Goal: Information Seeking & Learning: Compare options

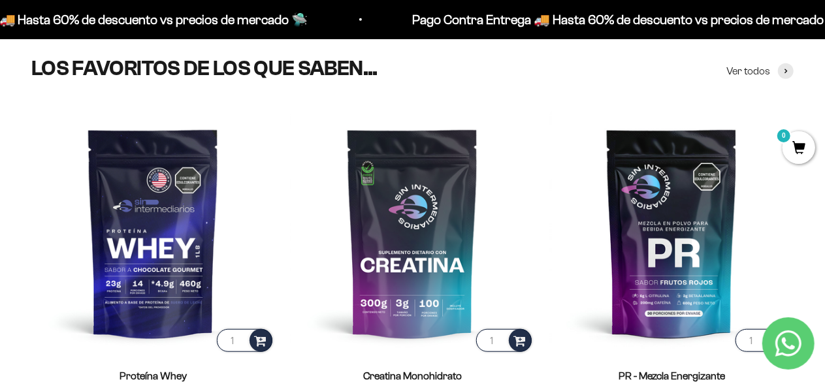
scroll to position [426, 0]
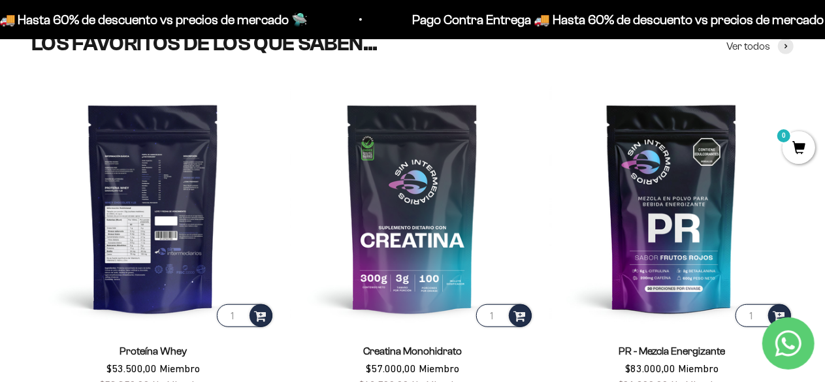
click at [158, 178] on img at bounding box center [153, 208] width 244 height 244
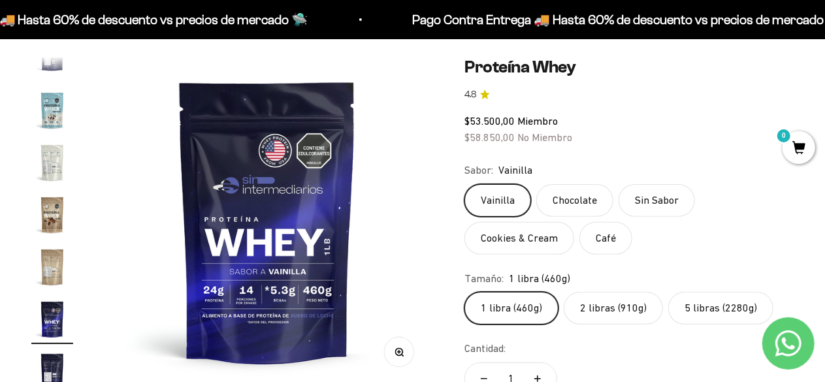
scroll to position [121, 0]
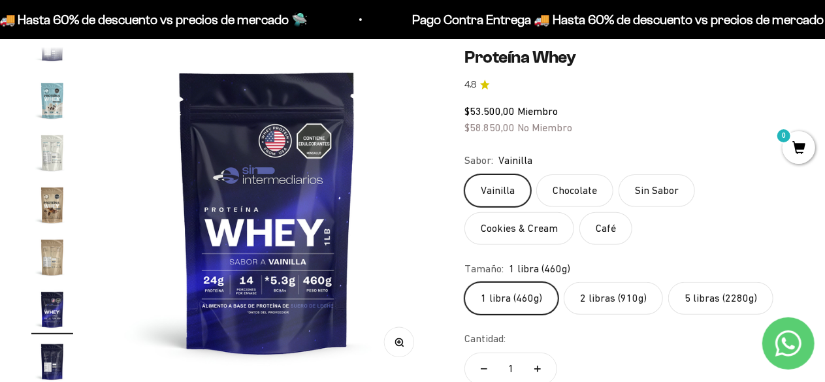
click at [719, 291] on label "5 libras (2280g)" at bounding box center [720, 298] width 105 height 33
click at [465, 282] on input "5 libras (2280g)" at bounding box center [464, 282] width 1 height 1
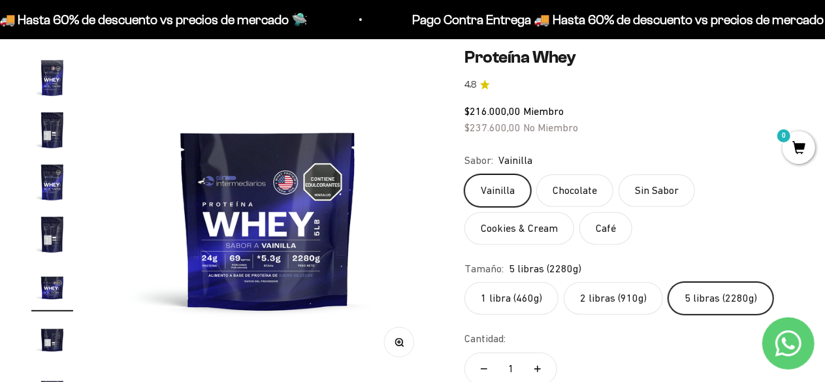
click at [719, 291] on label "5 libras (2280g)" at bounding box center [720, 298] width 105 height 33
click at [465, 282] on input "5 libras (2280g)" at bounding box center [464, 282] width 1 height 1
drag, startPoint x: 832, startPoint y: 41, endPoint x: 286, endPoint y: 218, distance: 574.8
click at [286, 218] on img at bounding box center [268, 211] width 329 height 329
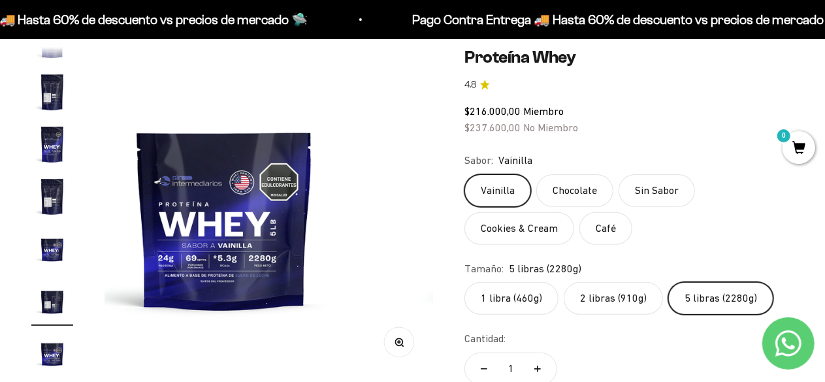
scroll to position [286, 0]
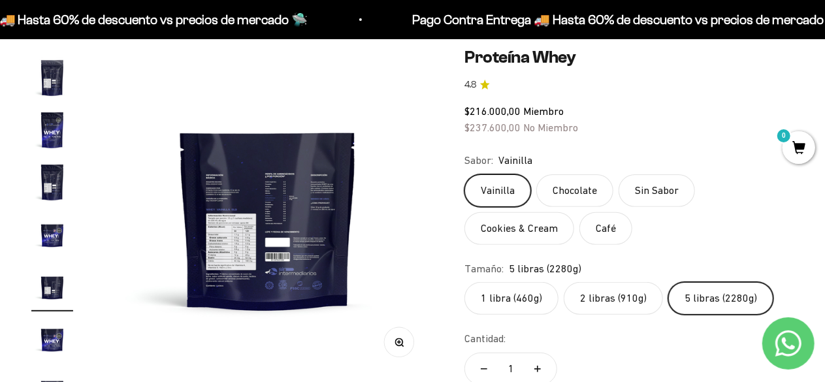
click at [257, 227] on img at bounding box center [267, 211] width 329 height 329
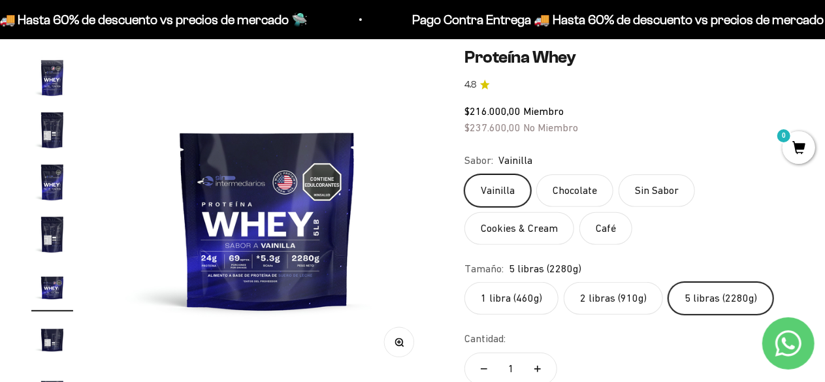
scroll to position [0, 3031]
click at [404, 348] on button "Zoom" at bounding box center [399, 341] width 29 height 29
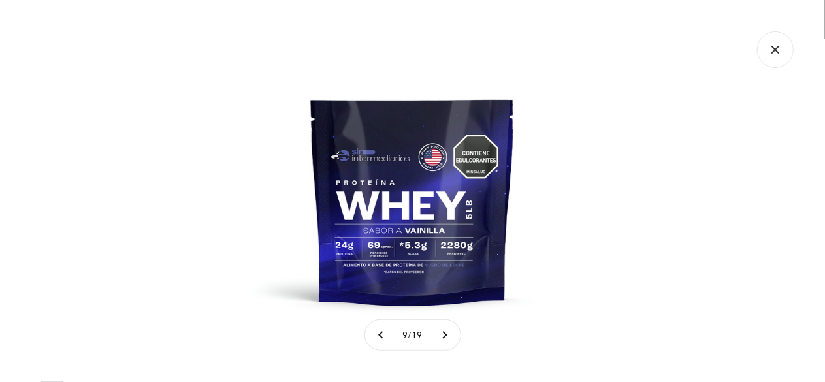
click at [410, 232] on img at bounding box center [412, 191] width 382 height 382
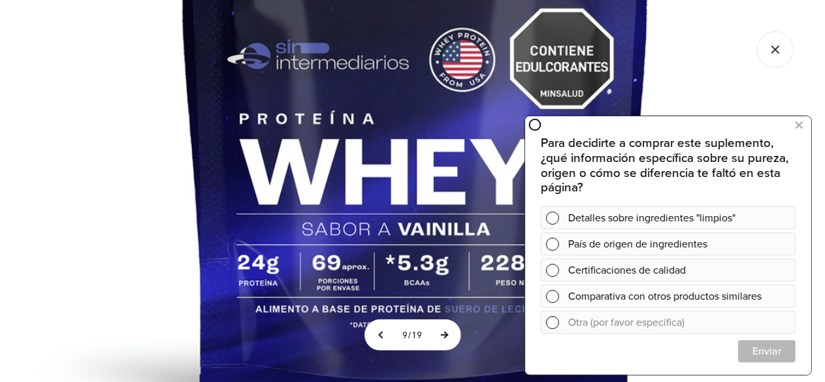
click at [449, 338] on button at bounding box center [444, 335] width 33 height 30
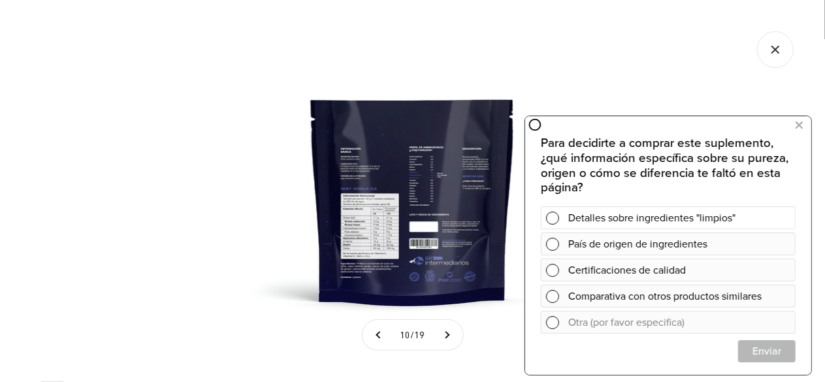
click at [555, 216] on span at bounding box center [552, 217] width 13 height 13
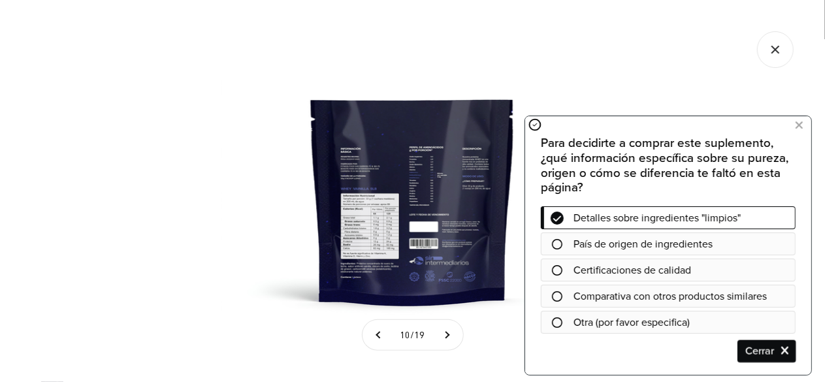
click at [760, 354] on span "Cerrar" at bounding box center [766, 351] width 56 height 23
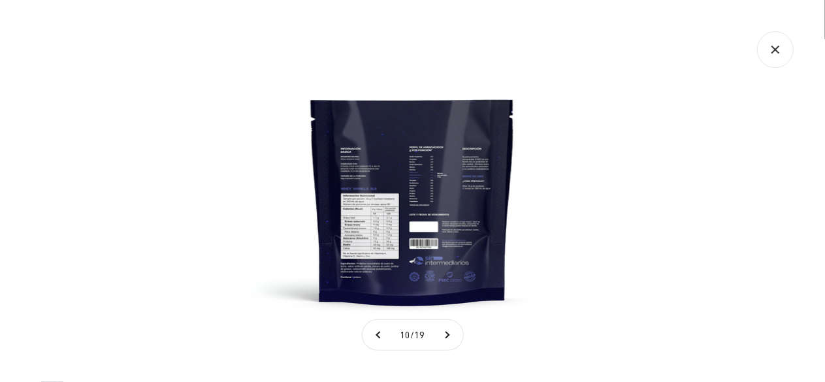
click at [421, 221] on img at bounding box center [412, 191] width 382 height 382
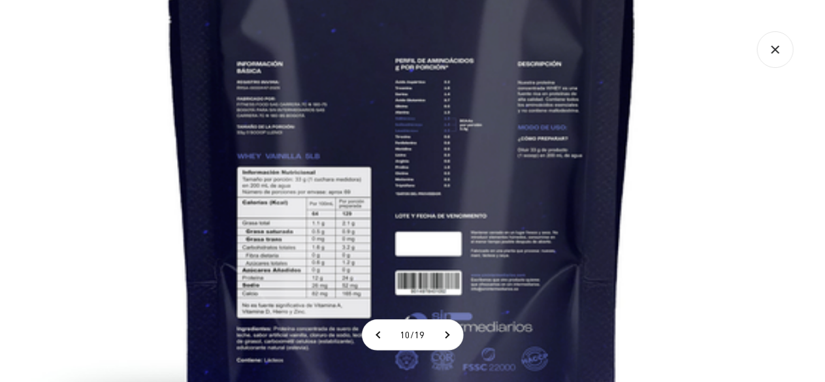
click at [292, 115] on img at bounding box center [402, 161] width 882 height 882
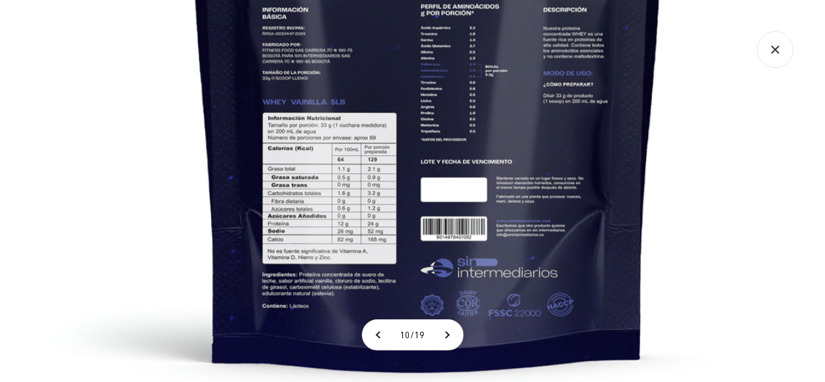
click at [327, 166] on img at bounding box center [428, 107] width 882 height 882
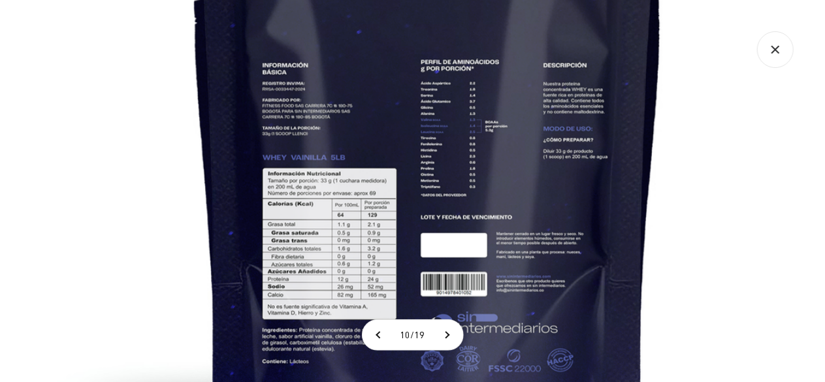
click at [568, 161] on img at bounding box center [428, 163] width 882 height 882
click at [461, 113] on img at bounding box center [428, 163] width 882 height 882
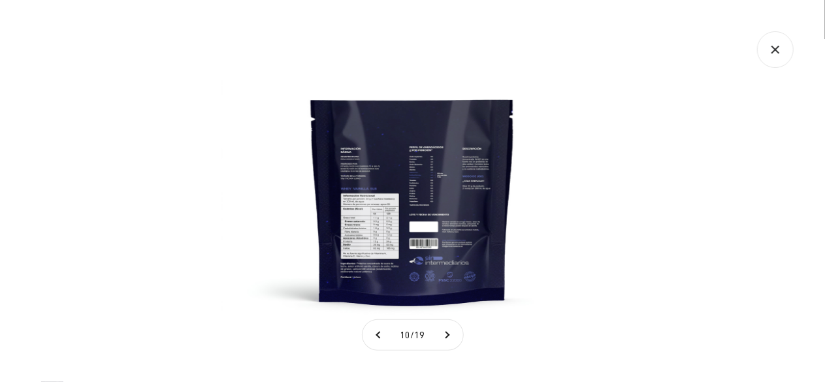
click at [461, 113] on img at bounding box center [412, 191] width 382 height 382
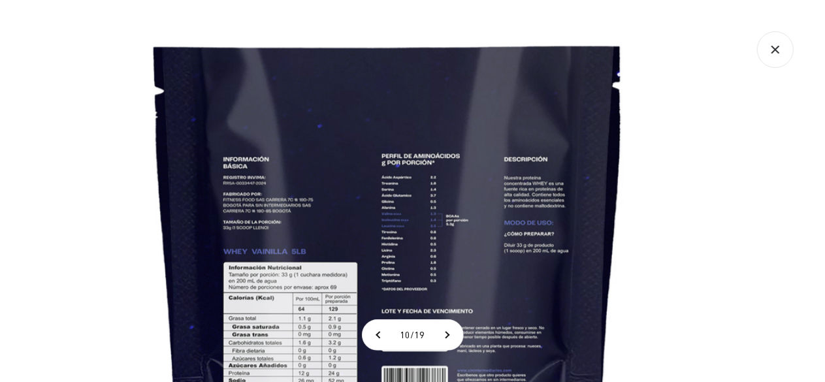
click at [429, 162] on img at bounding box center [389, 257] width 882 height 882
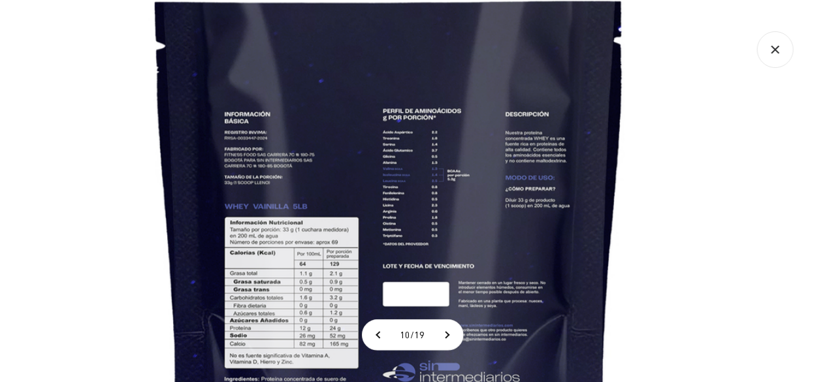
click at [459, 248] on img at bounding box center [390, 212] width 882 height 882
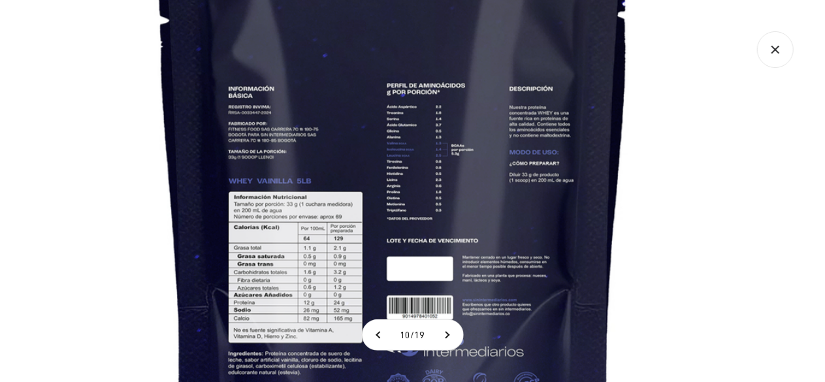
click at [419, 143] on img at bounding box center [394, 186] width 882 height 882
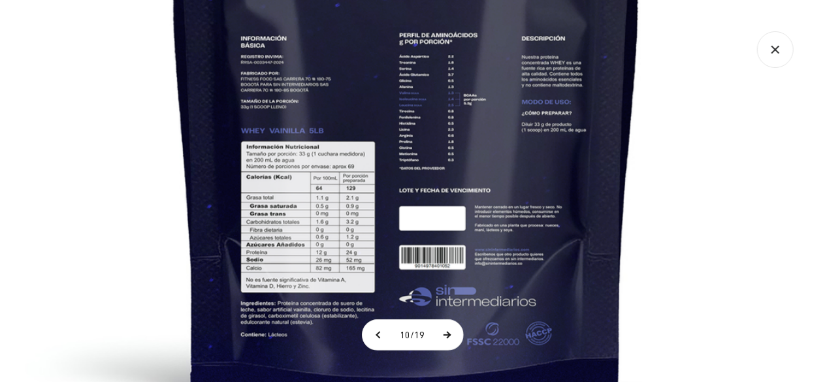
click at [449, 340] on button at bounding box center [447, 335] width 33 height 30
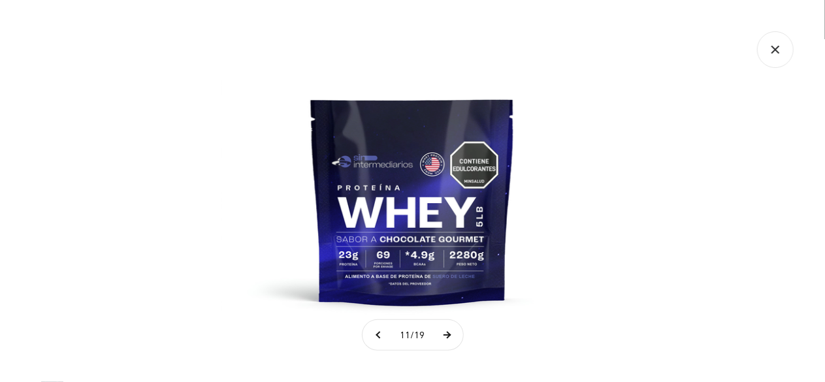
click at [449, 340] on button at bounding box center [447, 335] width 33 height 30
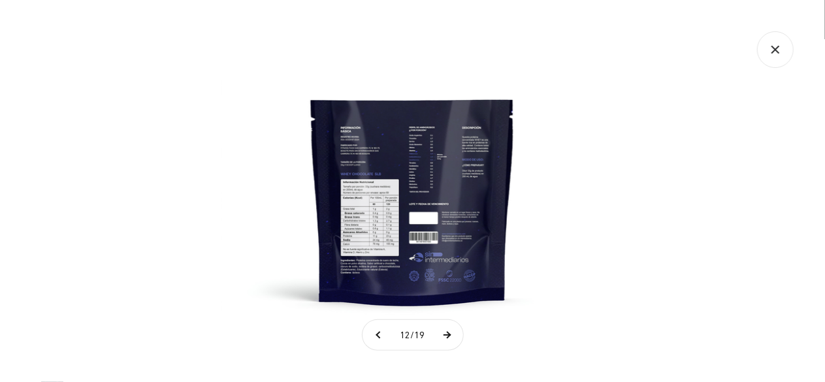
click at [449, 340] on button at bounding box center [447, 335] width 33 height 30
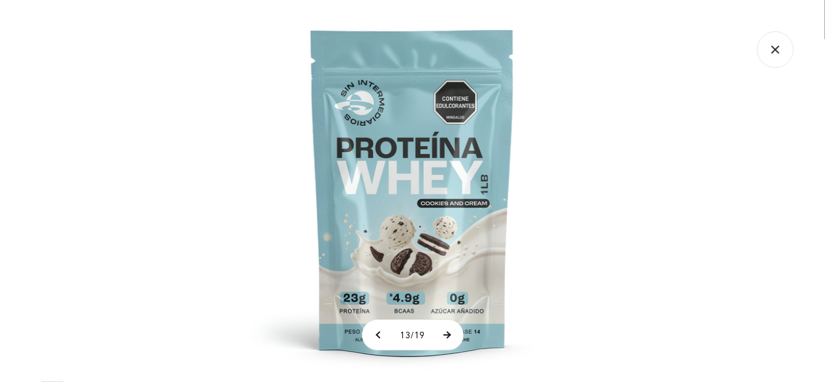
click at [449, 340] on button at bounding box center [447, 335] width 33 height 30
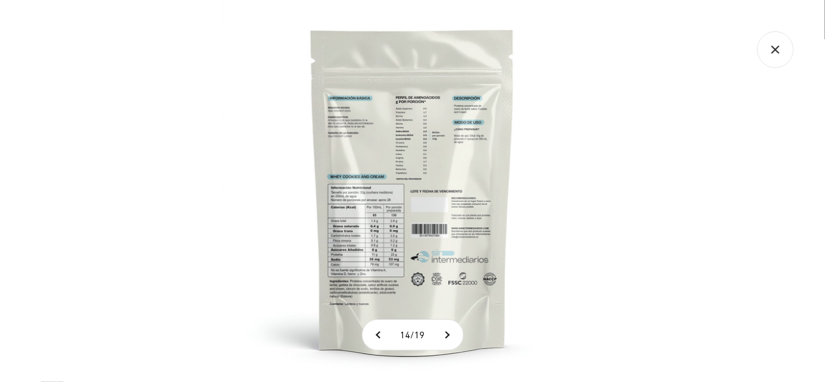
click at [363, 193] on img at bounding box center [412, 191] width 382 height 382
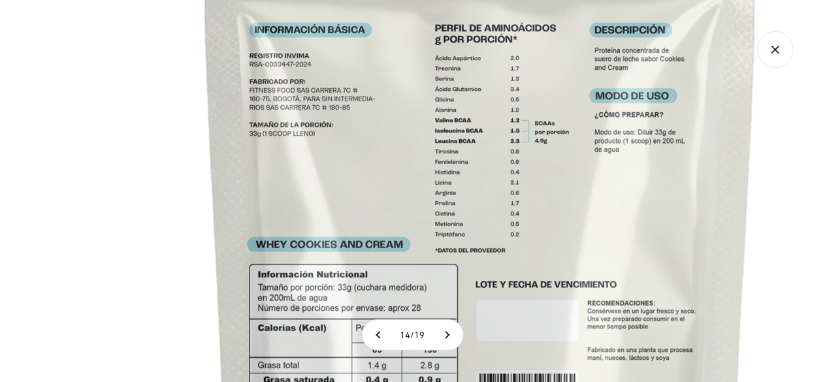
click at [424, 204] on img at bounding box center [480, 283] width 1045 height 1045
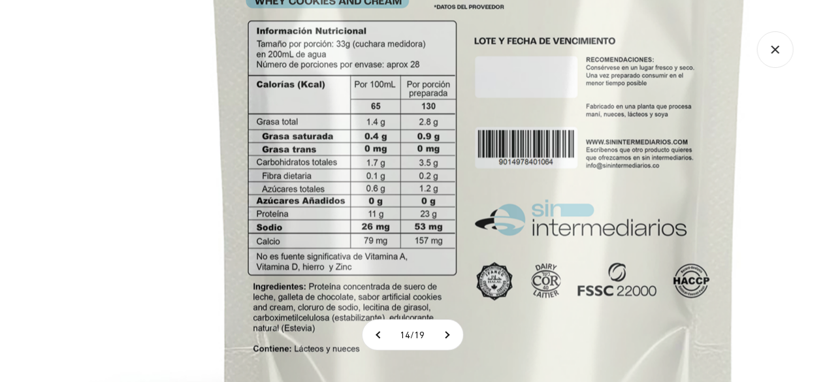
click at [551, 316] on img at bounding box center [479, 39] width 1045 height 1045
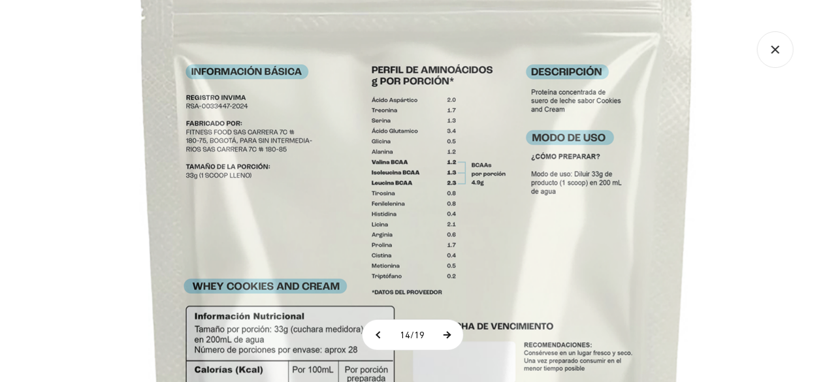
click at [451, 339] on button at bounding box center [447, 335] width 33 height 30
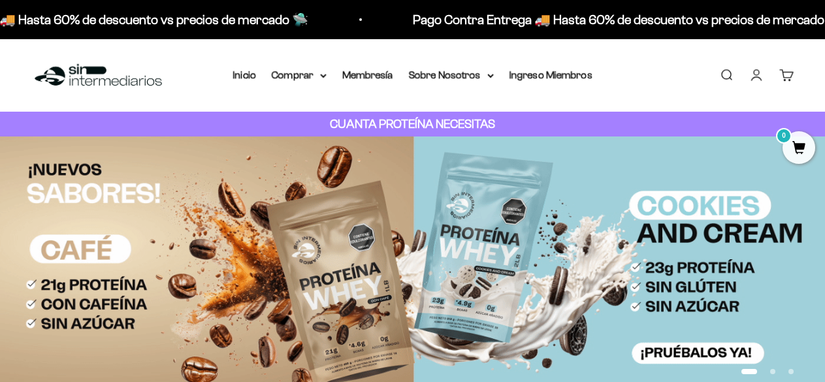
scroll to position [426, 0]
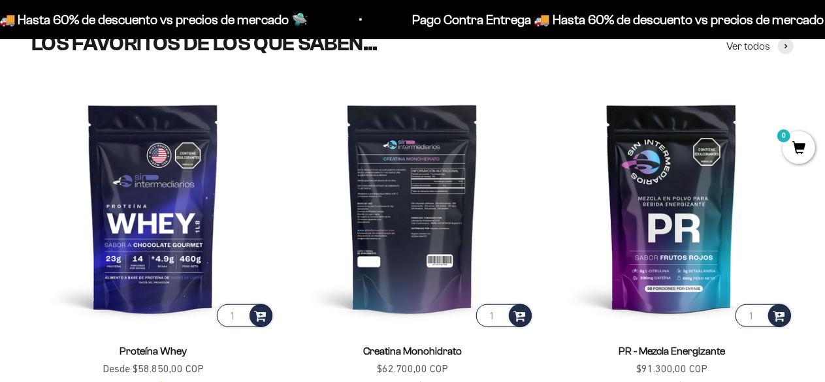
click at [399, 227] on img at bounding box center [413, 208] width 244 height 244
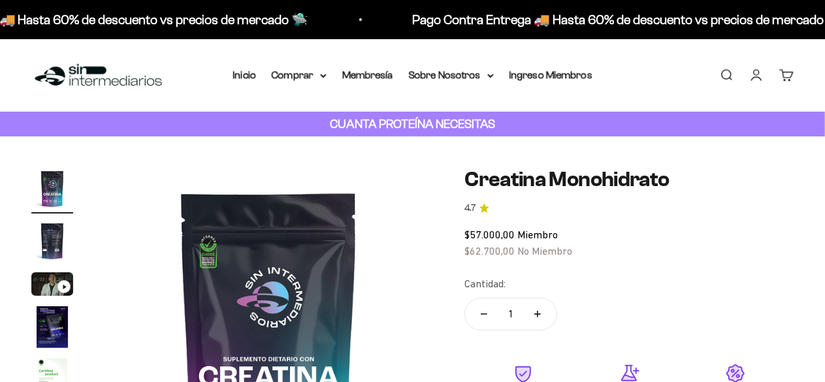
click at [270, 266] on img at bounding box center [269, 332] width 329 height 329
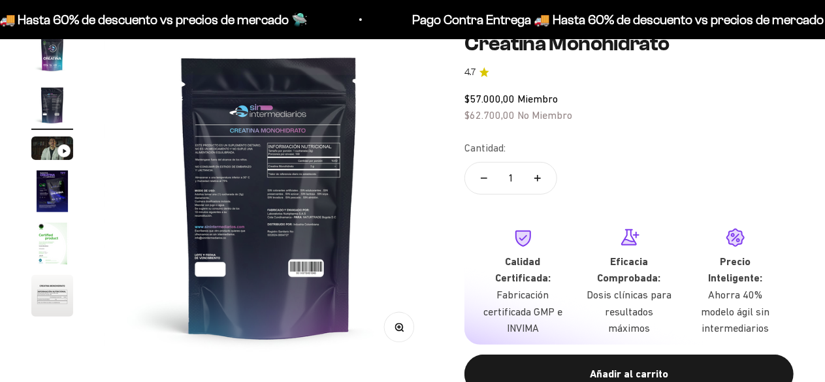
scroll to position [117, 0]
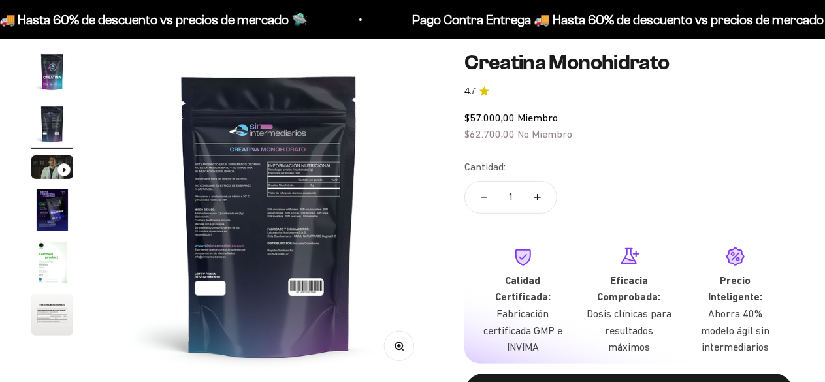
click at [49, 69] on img "Ir al artículo 1" at bounding box center [52, 72] width 42 height 42
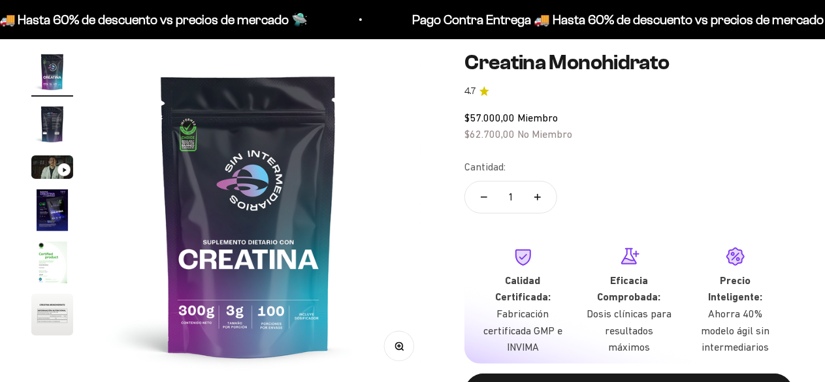
scroll to position [0, 0]
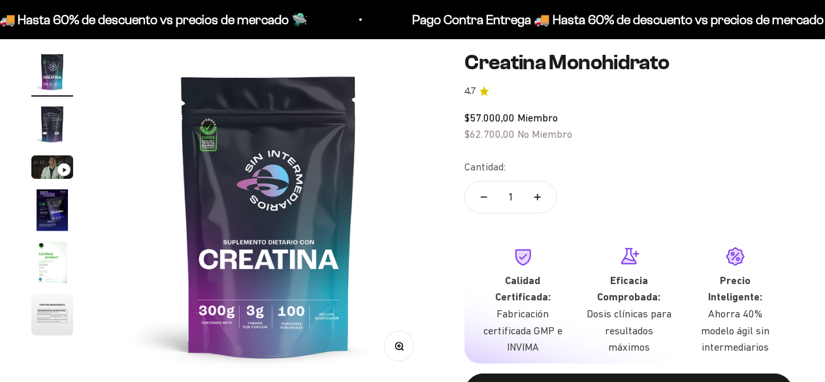
click at [397, 346] on icon "button" at bounding box center [398, 345] width 3 height 3
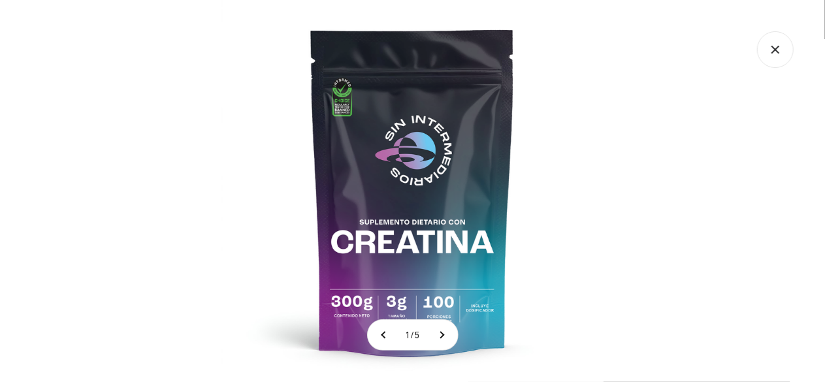
click at [343, 96] on img at bounding box center [412, 191] width 382 height 382
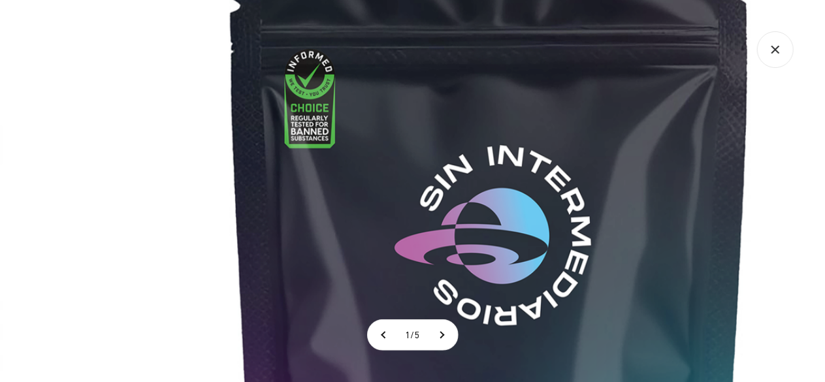
click at [482, 75] on img at bounding box center [490, 340] width 980 height 980
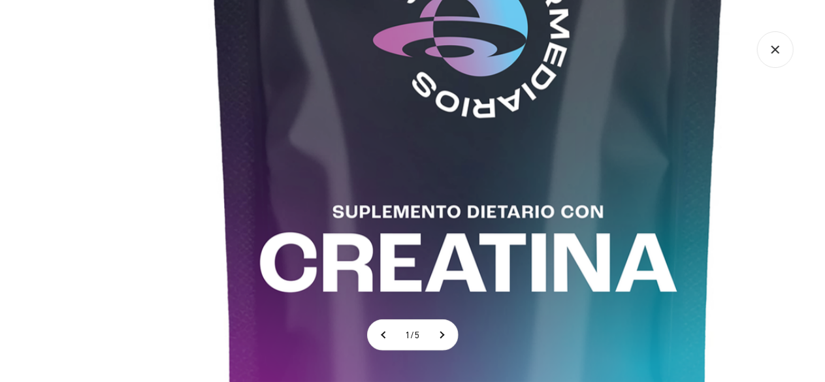
click at [532, 59] on img at bounding box center [468, 132] width 980 height 980
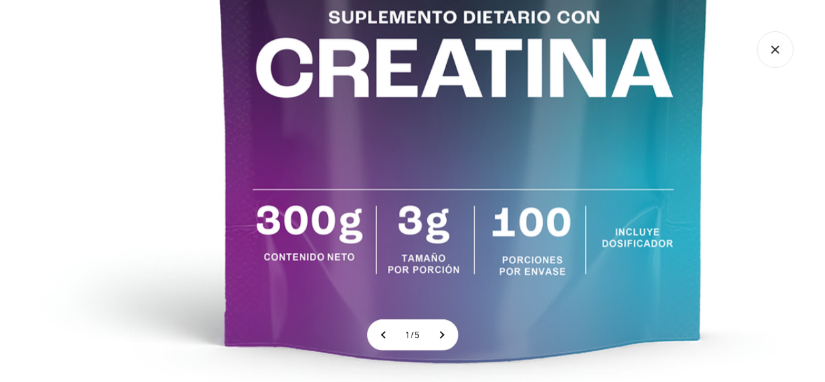
click at [442, 336] on button at bounding box center [441, 335] width 33 height 30
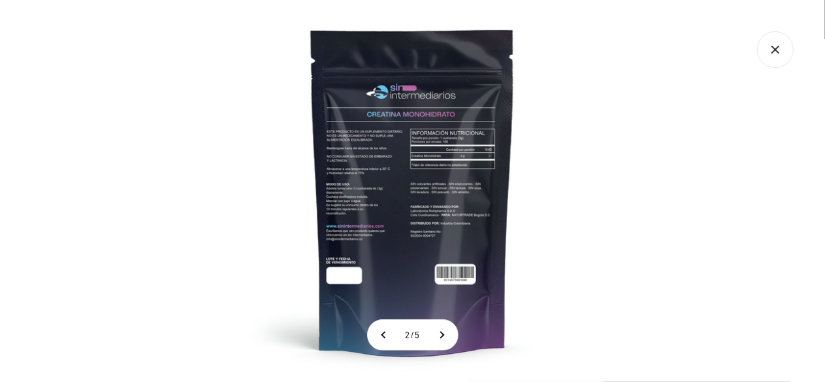
click at [384, 162] on img at bounding box center [412, 191] width 382 height 382
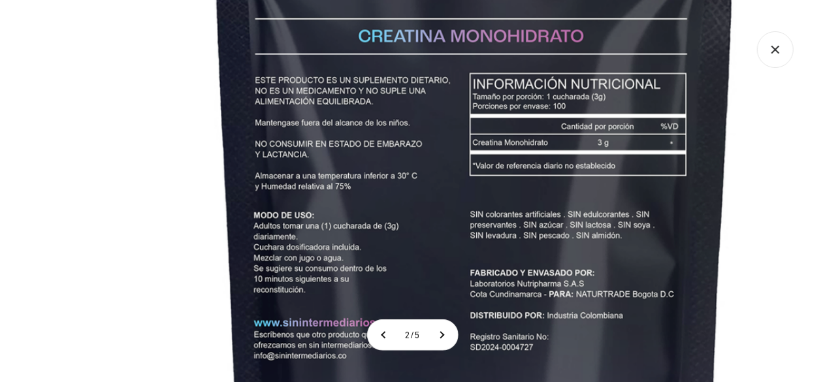
click at [555, 236] on img at bounding box center [475, 233] width 980 height 980
click at [455, 344] on button at bounding box center [441, 335] width 33 height 30
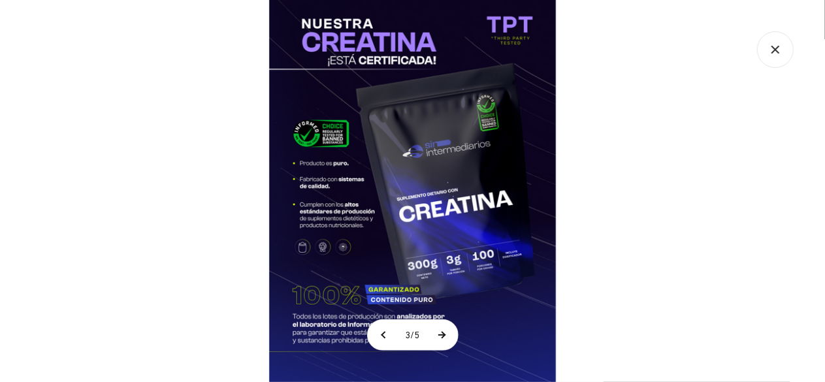
click at [455, 344] on button at bounding box center [441, 335] width 33 height 30
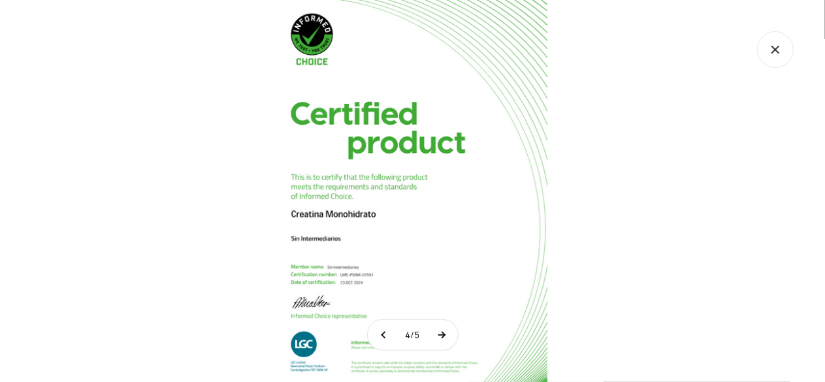
click at [451, 338] on button at bounding box center [441, 335] width 33 height 30
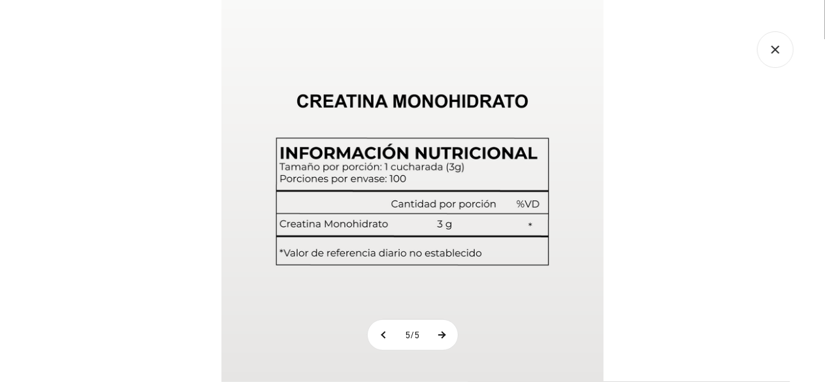
click at [449, 336] on button at bounding box center [441, 335] width 33 height 30
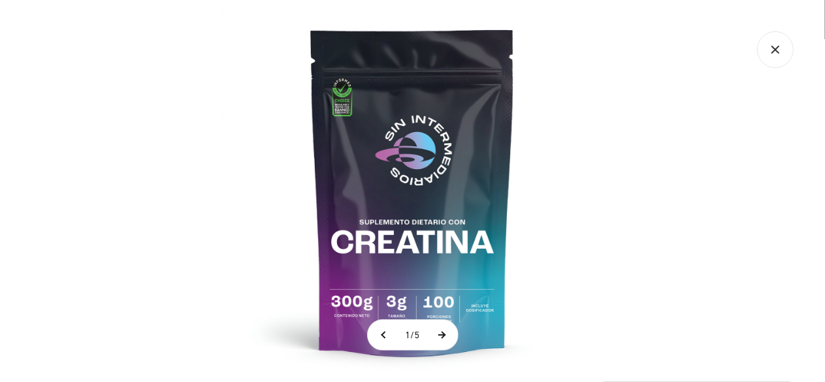
click at [442, 331] on button at bounding box center [441, 335] width 33 height 30
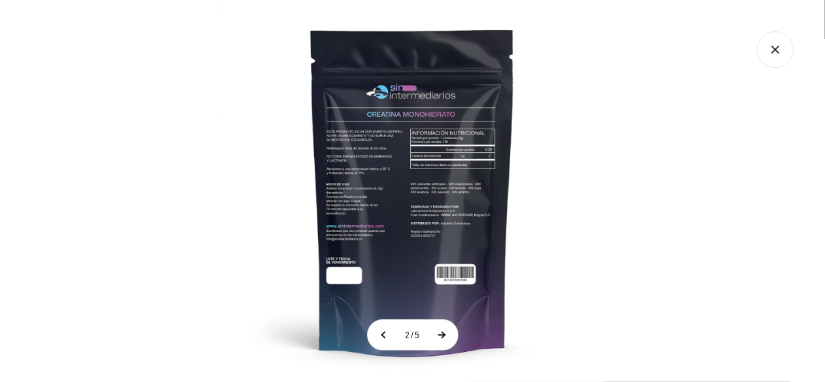
click at [442, 331] on button at bounding box center [441, 335] width 33 height 30
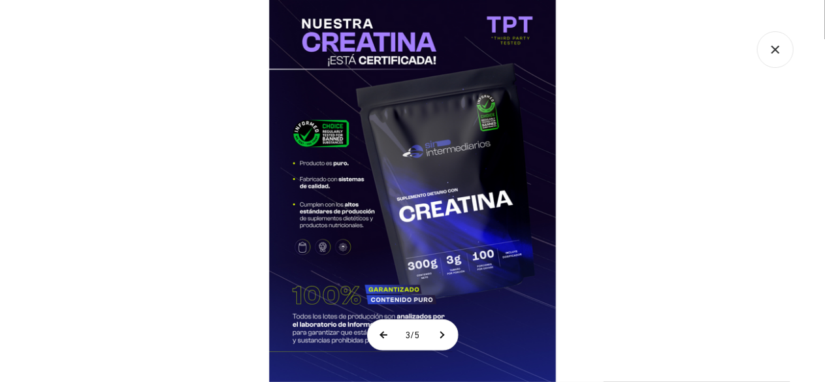
click at [375, 332] on button at bounding box center [384, 335] width 33 height 30
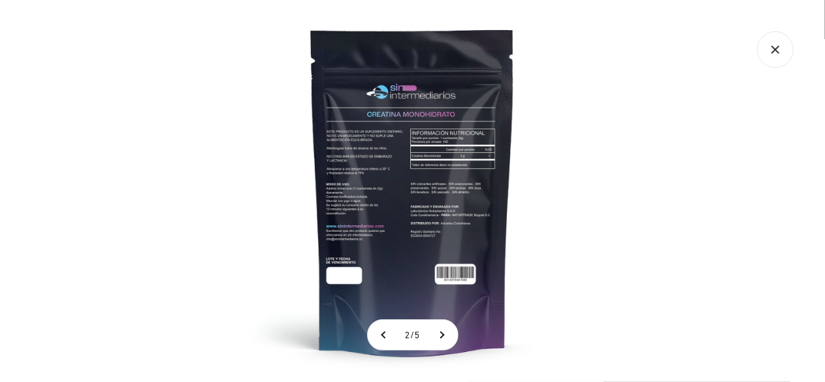
click at [442, 253] on img at bounding box center [412, 191] width 382 height 382
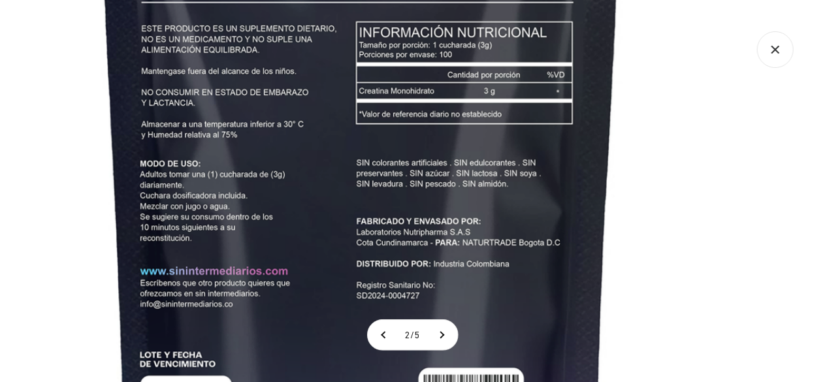
click at [489, 134] on img at bounding box center [361, 181] width 980 height 980
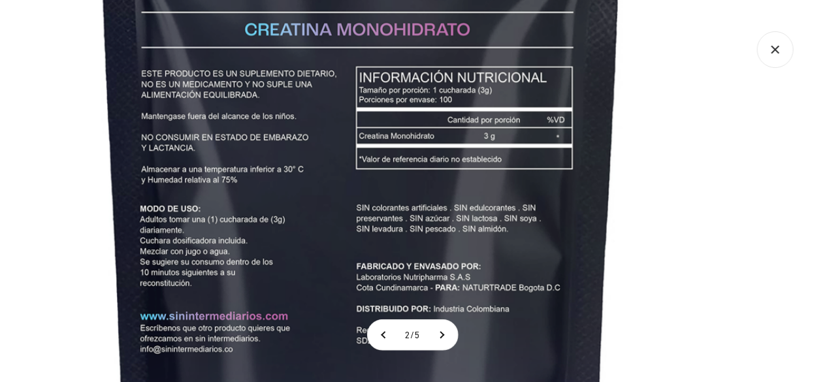
click at [784, 60] on icon "Cerrar galería" at bounding box center [775, 49] width 37 height 37
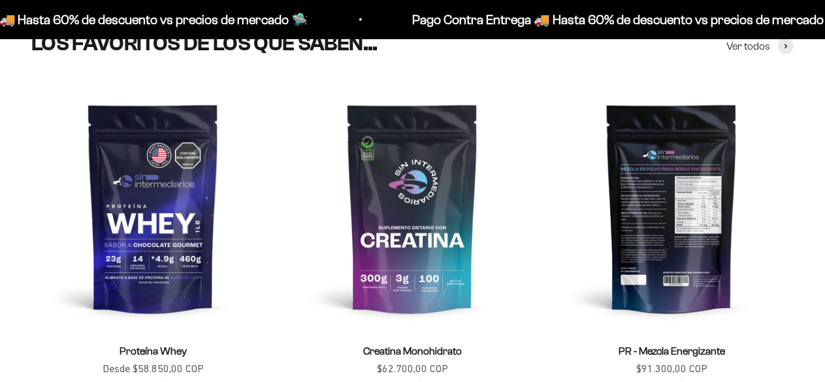
scroll to position [426, 0]
click at [645, 185] on img at bounding box center [672, 208] width 244 height 244
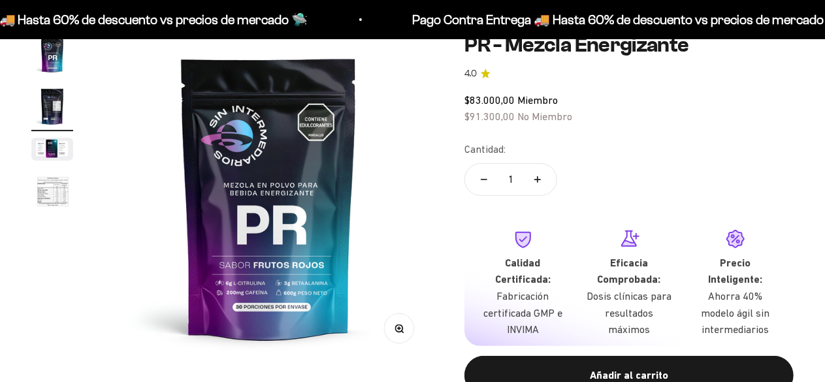
scroll to position [0, 336]
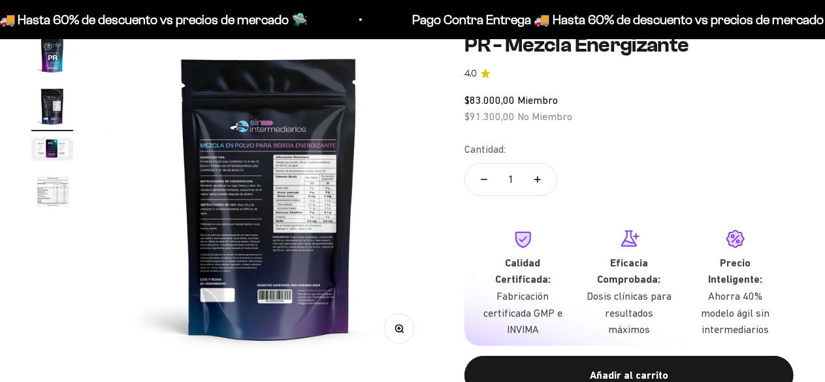
click at [400, 326] on icon "button" at bounding box center [399, 328] width 9 height 9
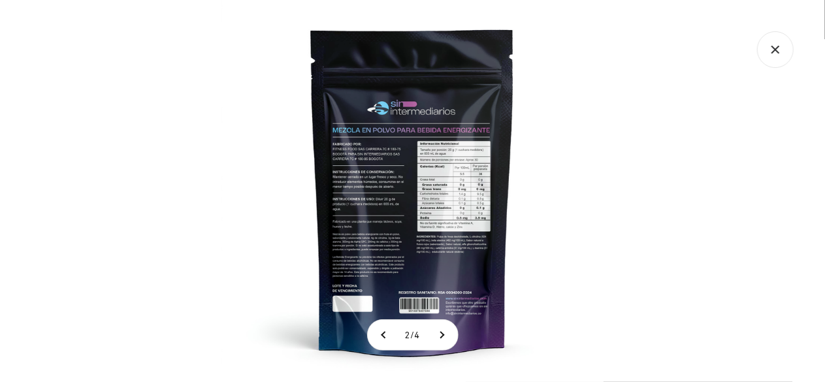
click at [367, 116] on img at bounding box center [412, 191] width 382 height 382
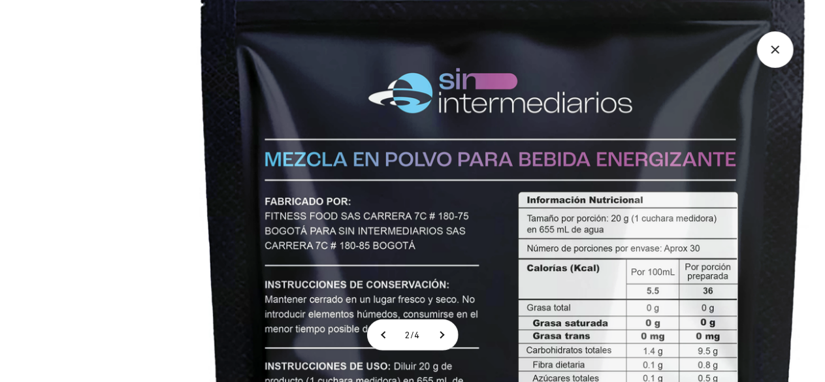
scroll to position [0, 0]
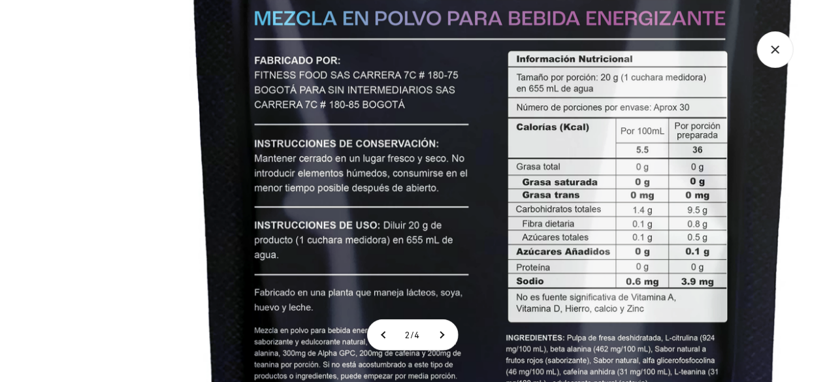
click at [538, 167] on img at bounding box center [493, 201] width 1147 height 1147
click at [428, 116] on img at bounding box center [493, 201] width 1147 height 1147
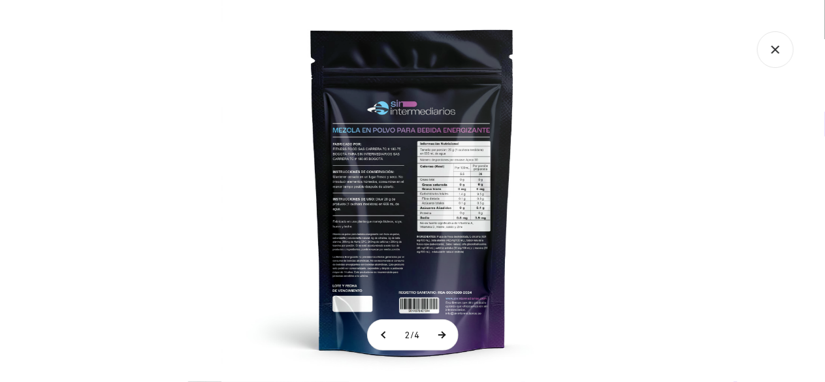
click at [447, 333] on button at bounding box center [441, 335] width 33 height 30
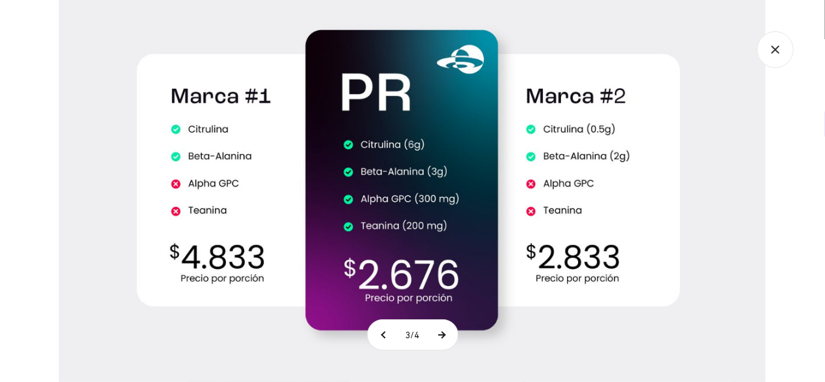
click at [447, 333] on button at bounding box center [441, 335] width 33 height 30
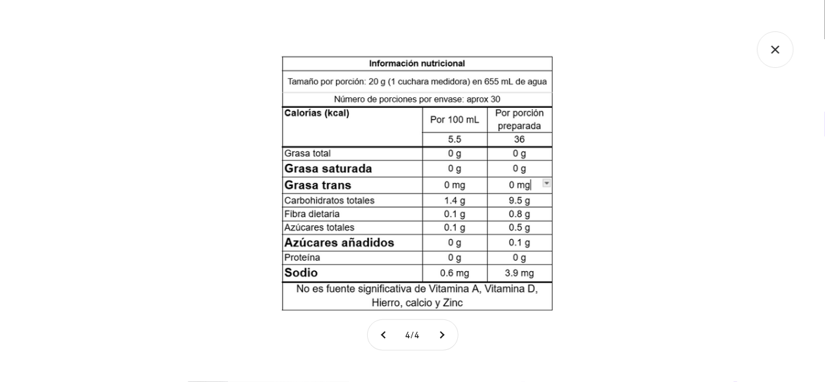
click at [638, 201] on div at bounding box center [412, 191] width 825 height 382
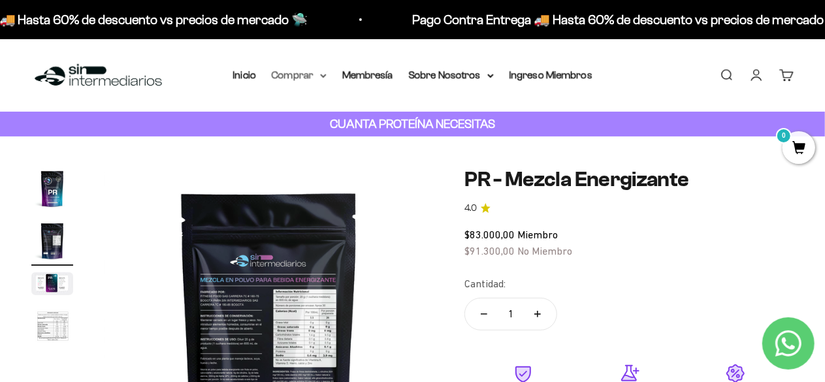
click at [287, 80] on summary "Comprar" at bounding box center [299, 75] width 55 height 17
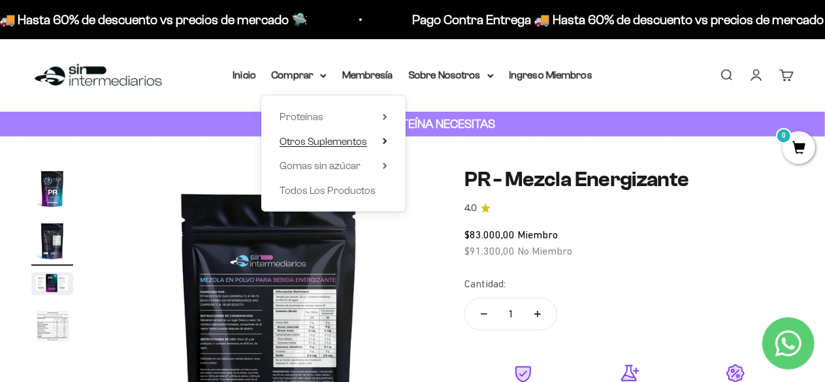
click at [359, 140] on span "Otros Suplementos" at bounding box center [324, 141] width 88 height 11
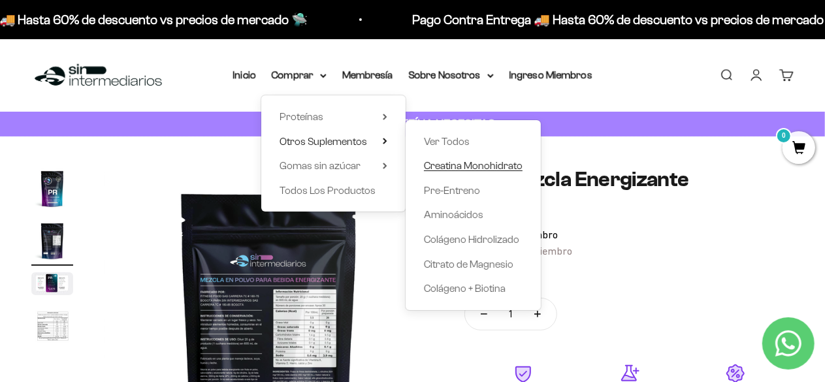
click at [473, 172] on span "Creatina Monohidrato" at bounding box center [473, 165] width 99 height 17
